Goal: Navigation & Orientation: Find specific page/section

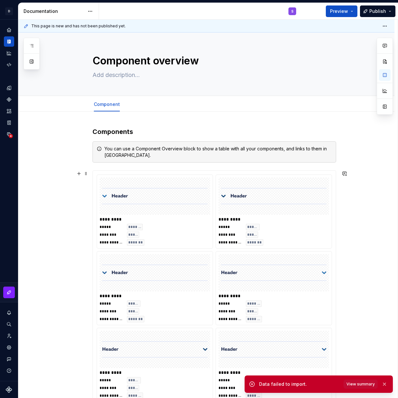
scroll to position [440, 0]
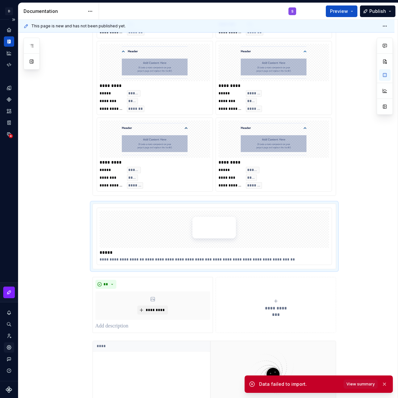
click at [5, 346] on div "Settings" at bounding box center [9, 347] width 10 height 10
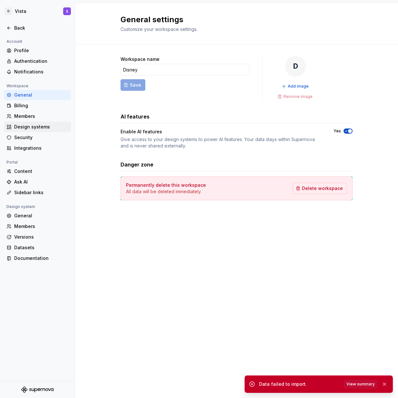
click at [36, 126] on div "Design systems" at bounding box center [41, 127] width 54 height 6
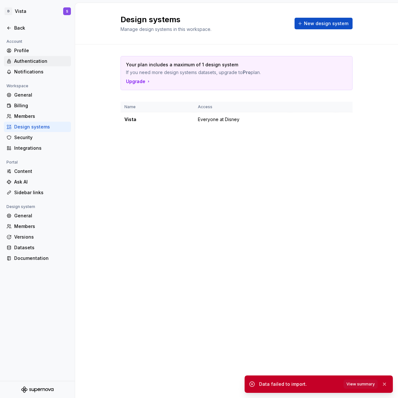
click at [38, 63] on div "Authentication" at bounding box center [41, 61] width 54 height 6
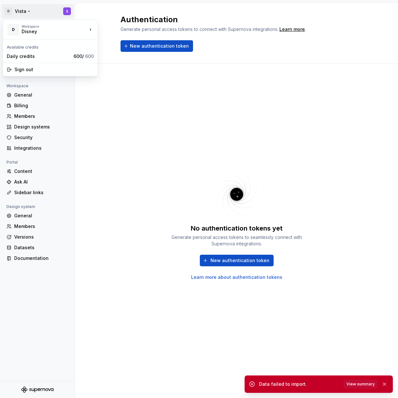
click at [14, 14] on html "D Vista S Back Account Profile Authentication Notifications Workspace General B…" at bounding box center [199, 199] width 398 height 398
click at [9, 9] on html "D Vista S Back Account Profile Authentication Notifications Workspace General B…" at bounding box center [199, 199] width 398 height 398
click at [11, 10] on html "D Vista S Back Account Profile Authentication Notifications Workspace General B…" at bounding box center [199, 199] width 398 height 398
click at [129, 125] on html "D Vista S Back Account Profile Authentication Notifications Workspace General B…" at bounding box center [199, 199] width 398 height 398
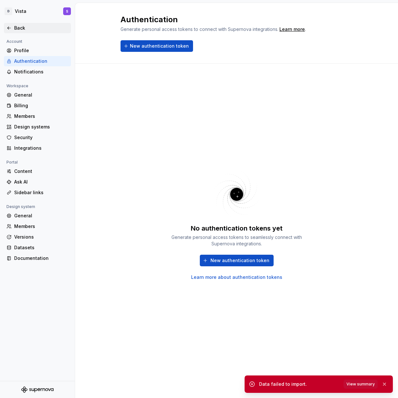
click at [15, 27] on div "Back" at bounding box center [41, 28] width 54 height 6
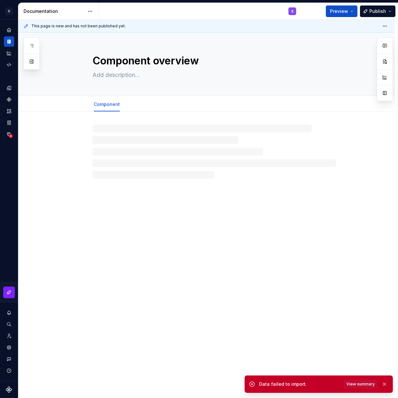
type textarea "*"
click at [11, 29] on icon "Home" at bounding box center [9, 30] width 6 height 6
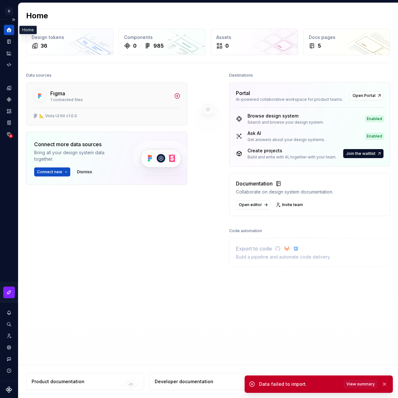
click at [100, 105] on div "Figma 1 connected files" at bounding box center [106, 95] width 160 height 25
